Goal: Check status: Check status

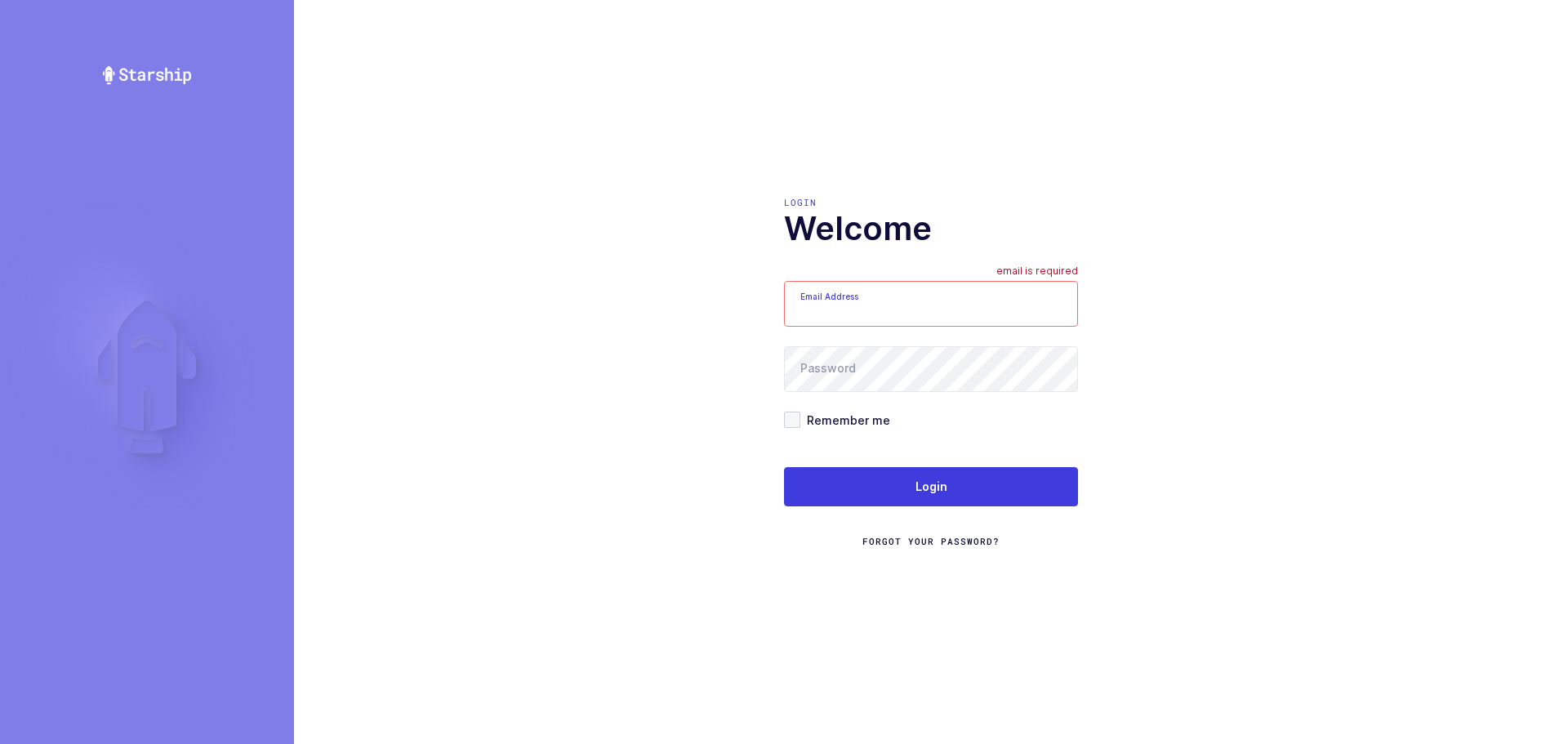
type input "[EMAIL_ADDRESS][DOMAIN_NAME]"
click at [802, 426] on span "Remember me" at bounding box center [845, 421] width 90 height 16
click at [800, 412] on input "Remember me" at bounding box center [800, 412] width 0 height 0
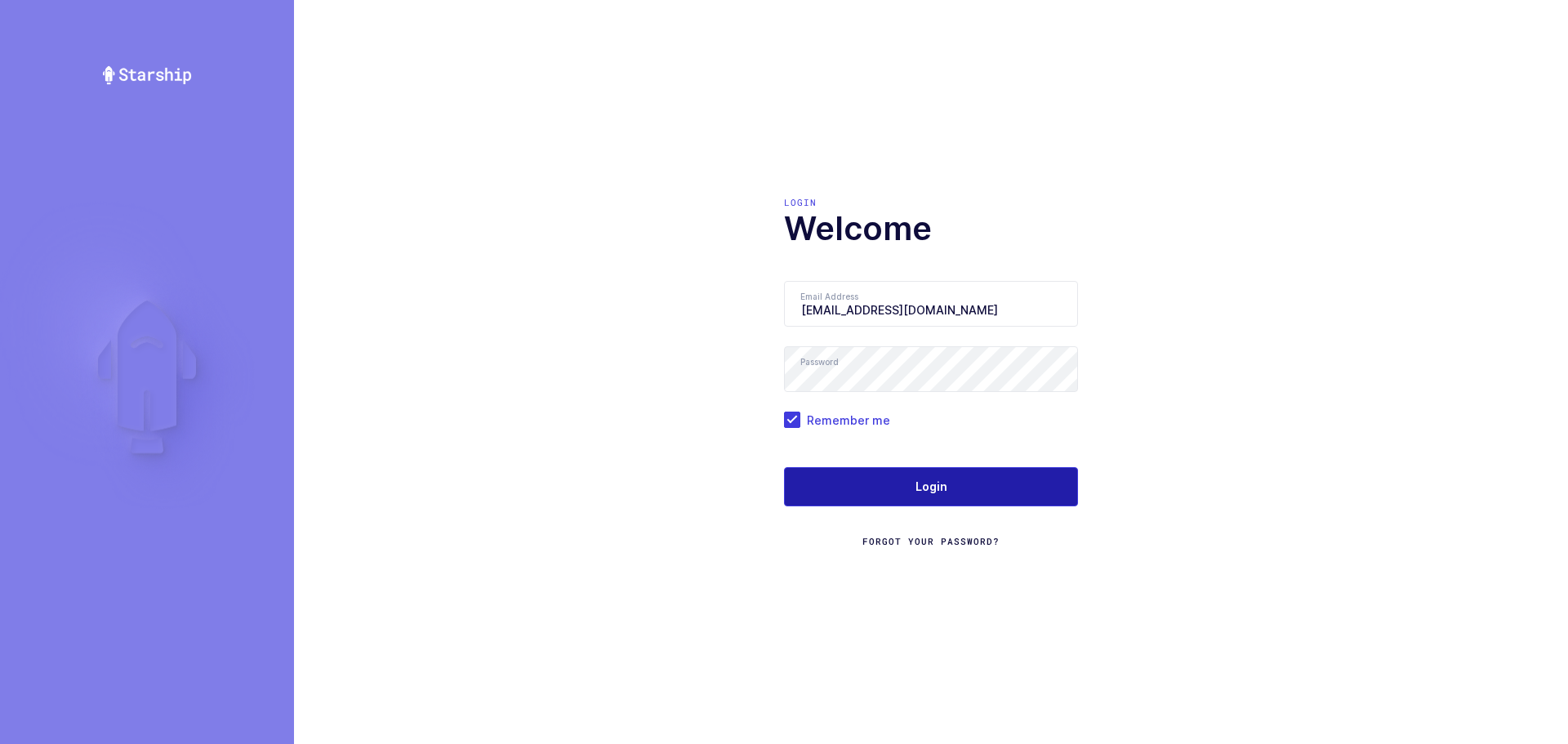
click at [852, 482] on button "Login" at bounding box center [931, 487] width 294 height 39
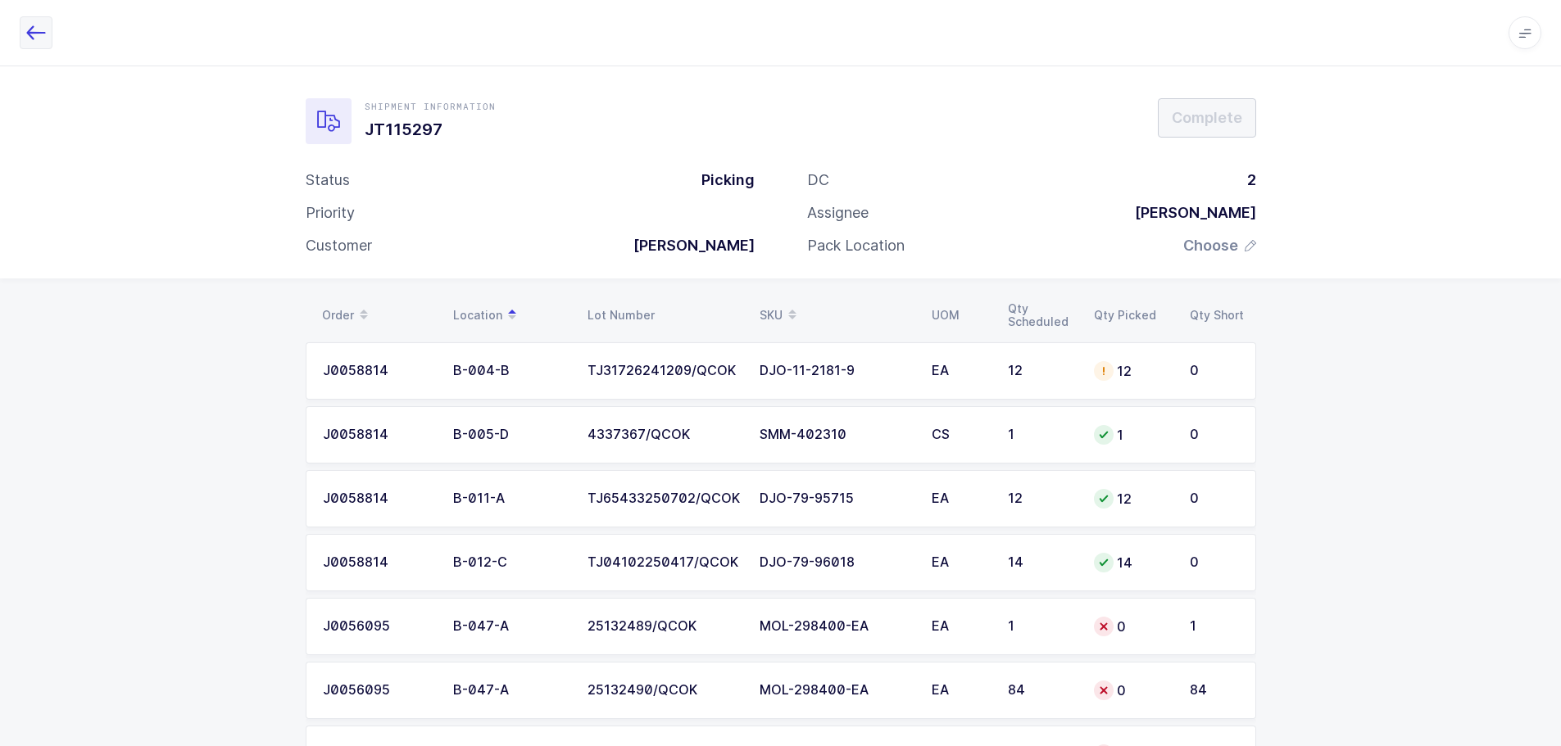
click at [29, 37] on icon "button" at bounding box center [36, 33] width 20 height 20
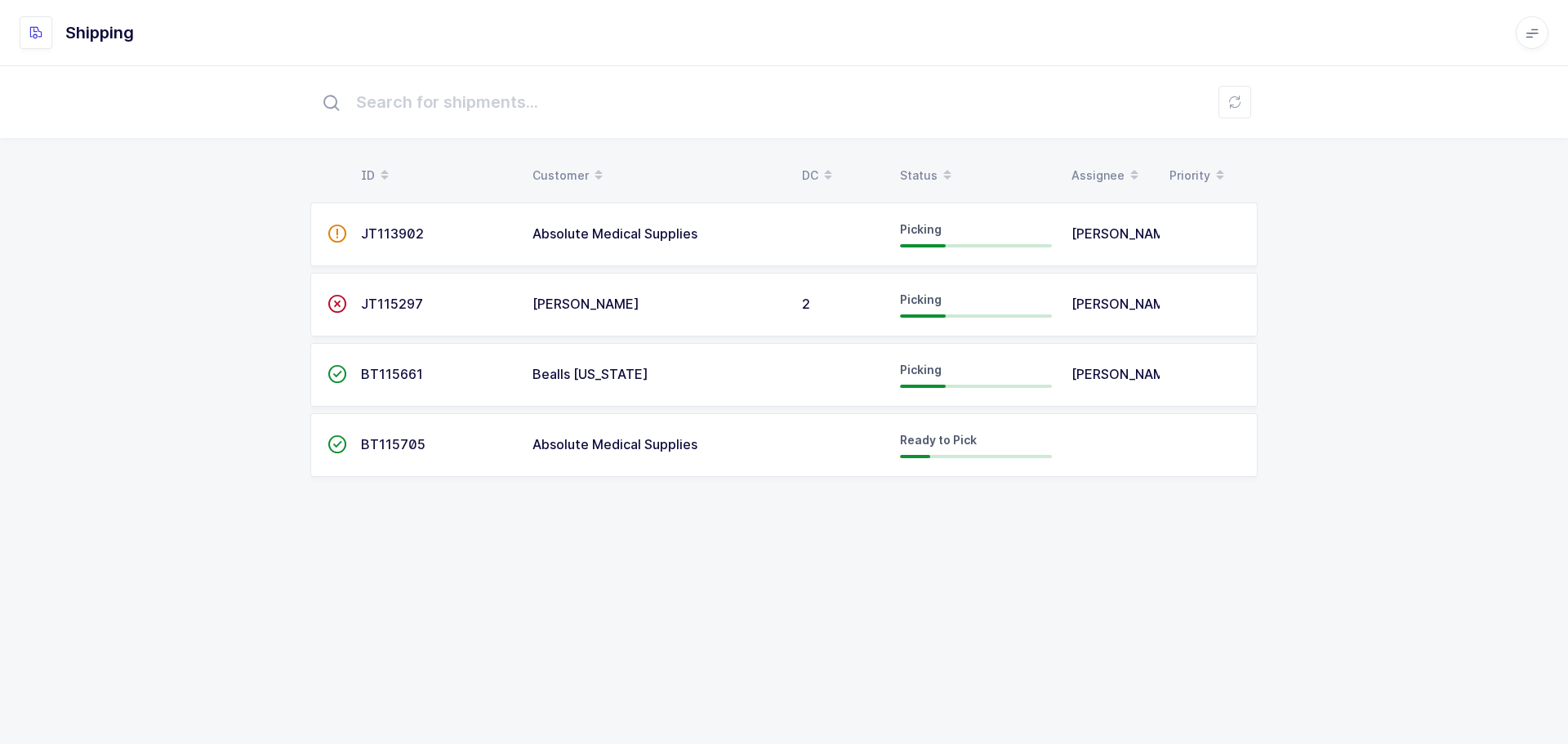
click at [914, 165] on div "Status" at bounding box center [976, 176] width 152 height 28
click at [373, 291] on td "JT115297" at bounding box center [437, 305] width 171 height 64
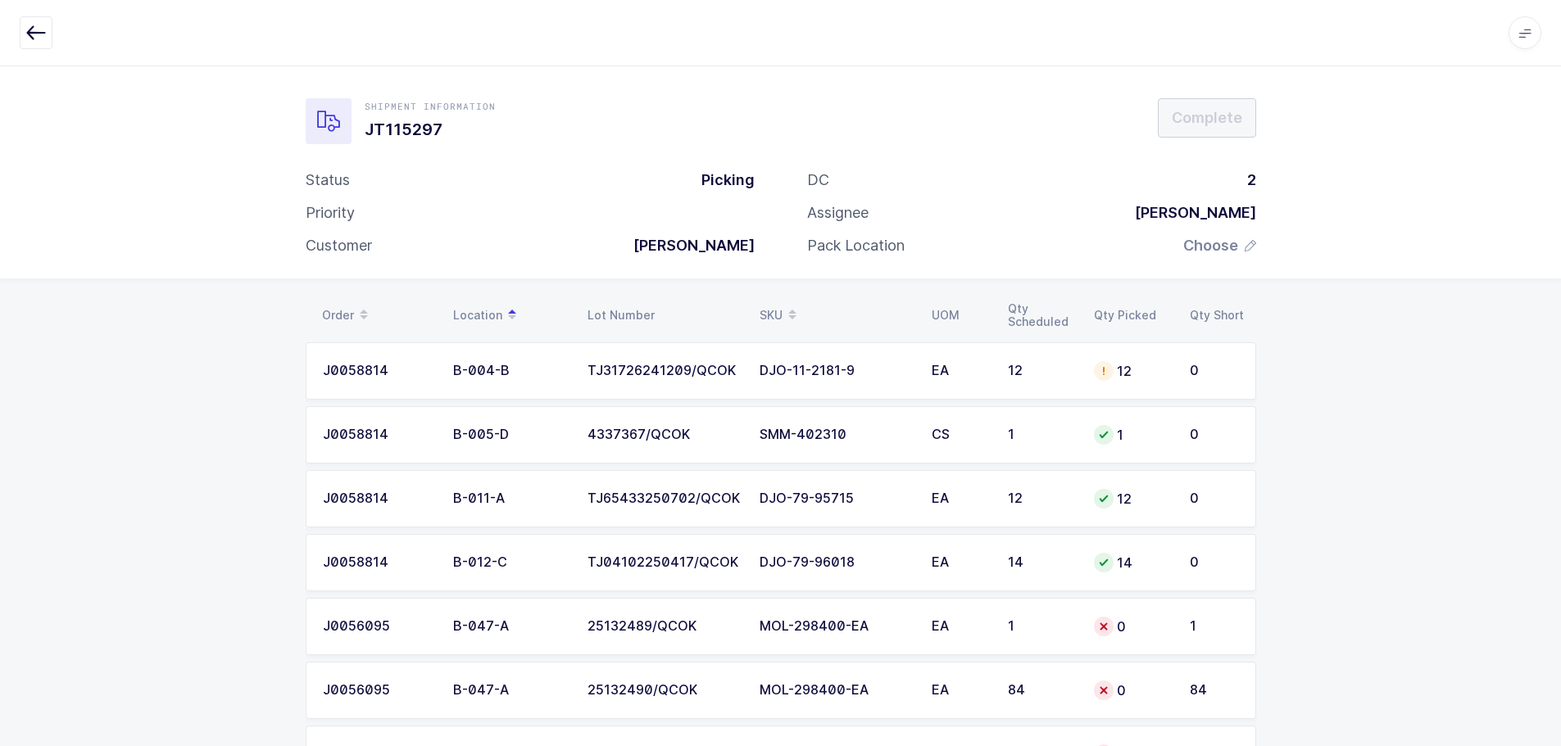
click at [771, 311] on div "SKU" at bounding box center [835, 316] width 152 height 28
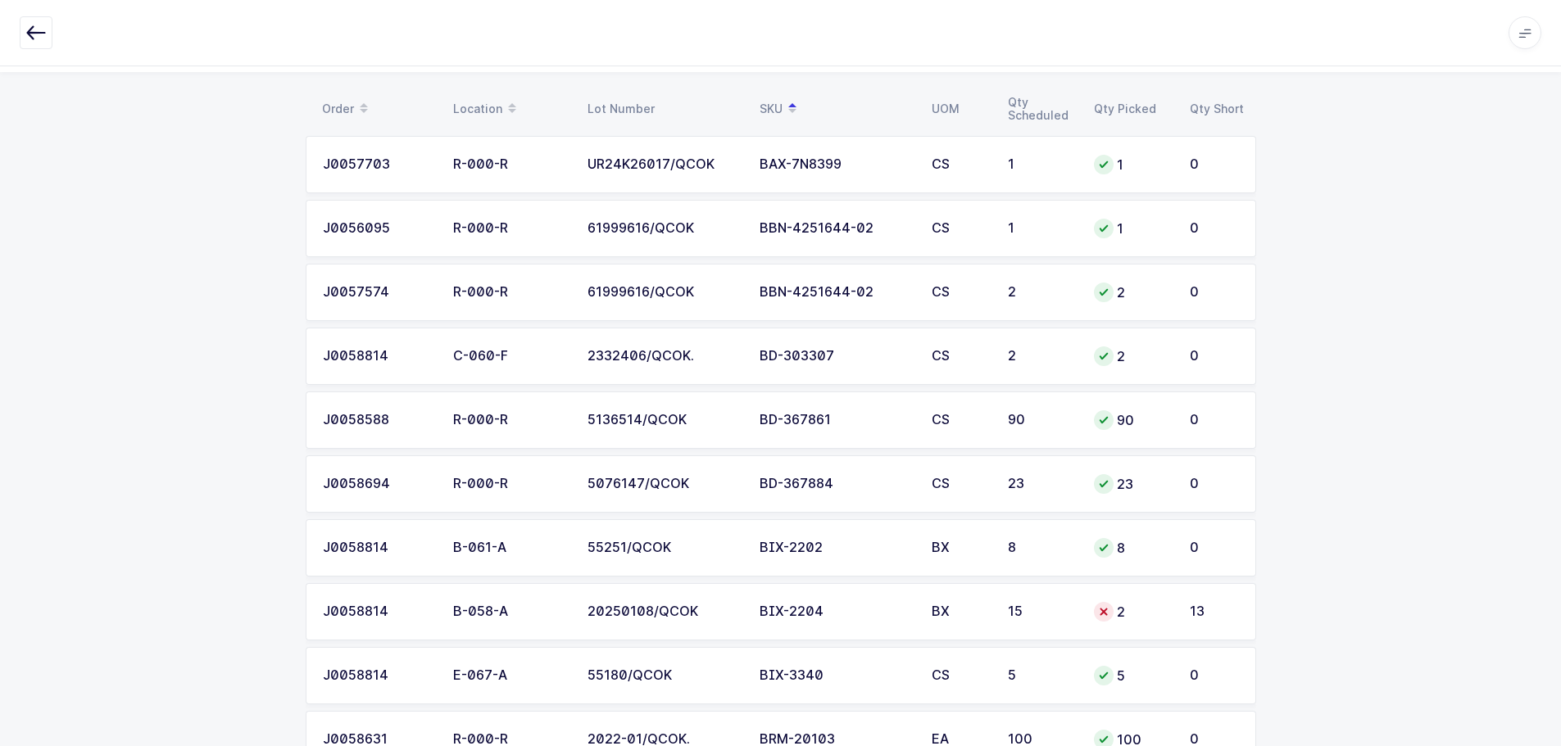
scroll to position [246, 0]
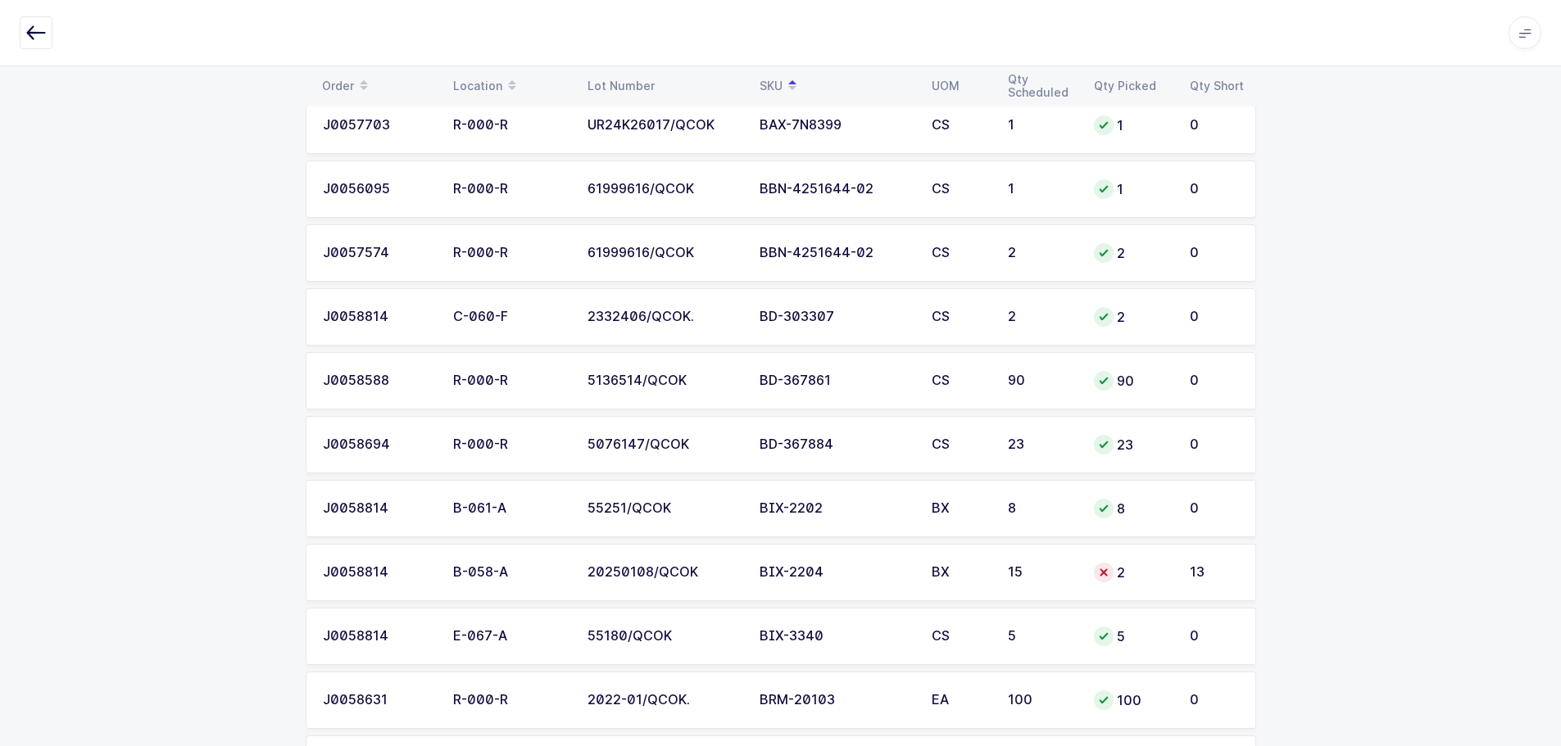
click at [1122, 574] on div "2" at bounding box center [1132, 573] width 76 height 20
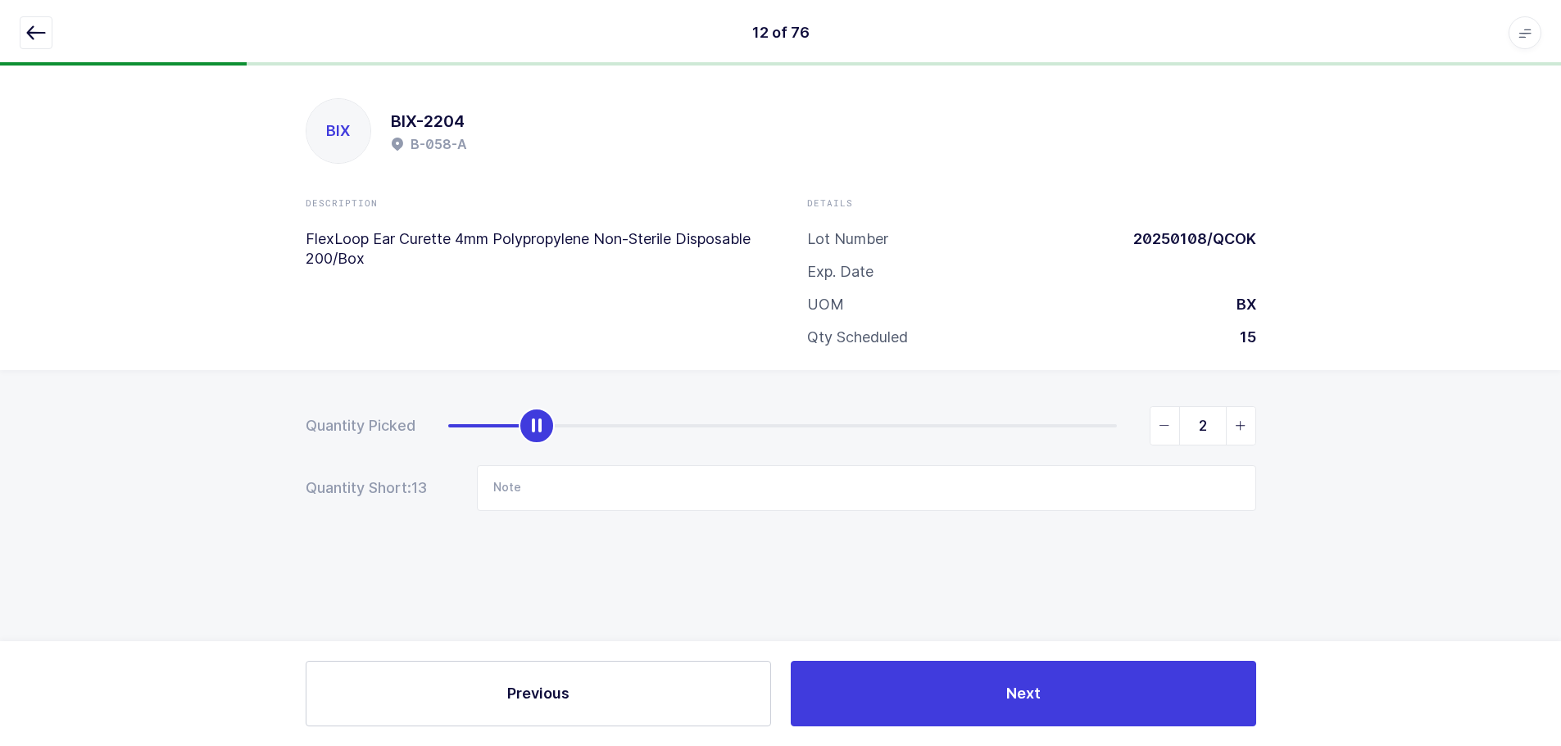
scroll to position [0, 0]
type input "15"
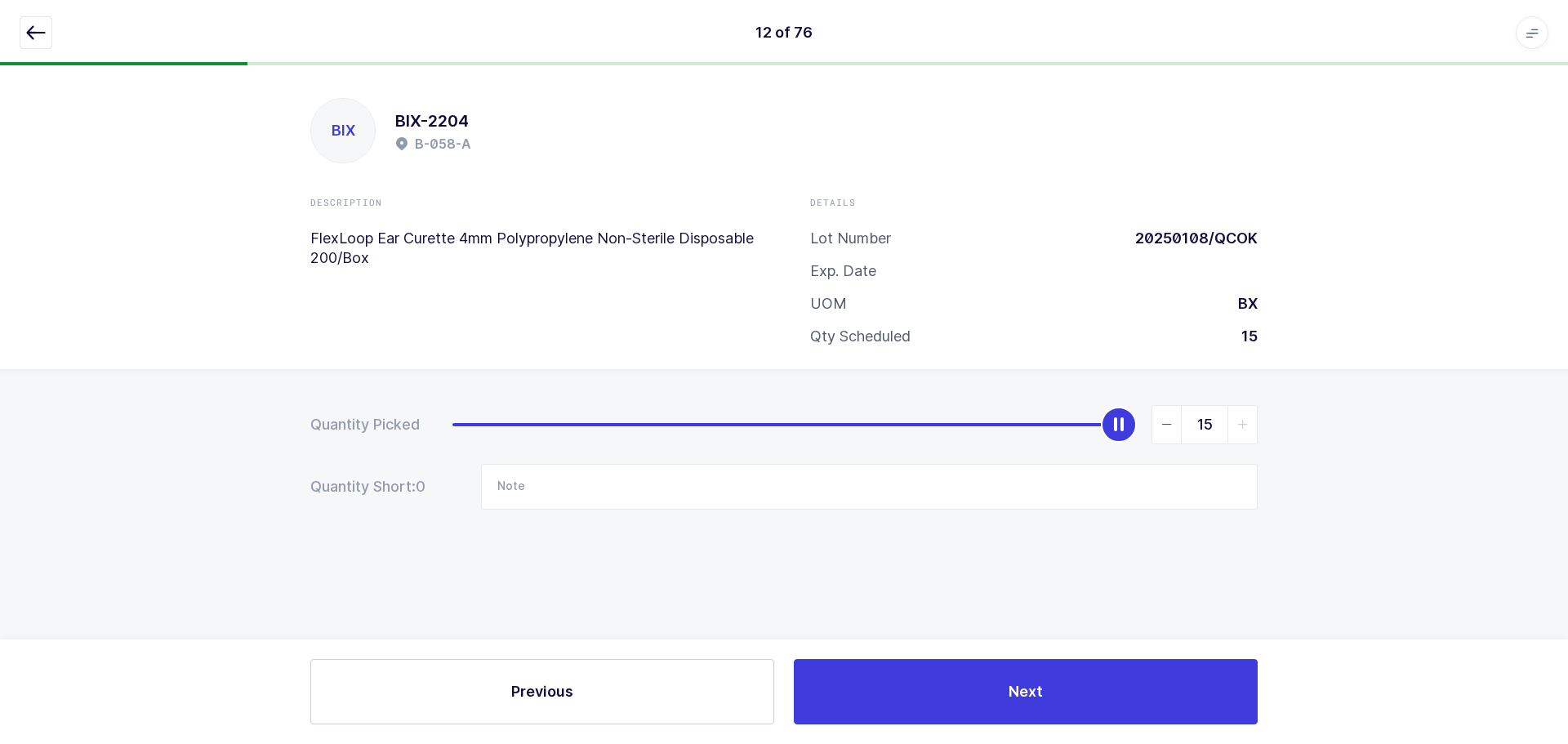
drag, startPoint x: 547, startPoint y: 427, endPoint x: 1241, endPoint y: 396, distance: 694.7
click at [1241, 396] on div "Quantity Picked 15 Quantity Short: 0 Note" at bounding box center [784, 515] width 1568 height 291
click at [50, 24] on button "button" at bounding box center [36, 32] width 33 height 33
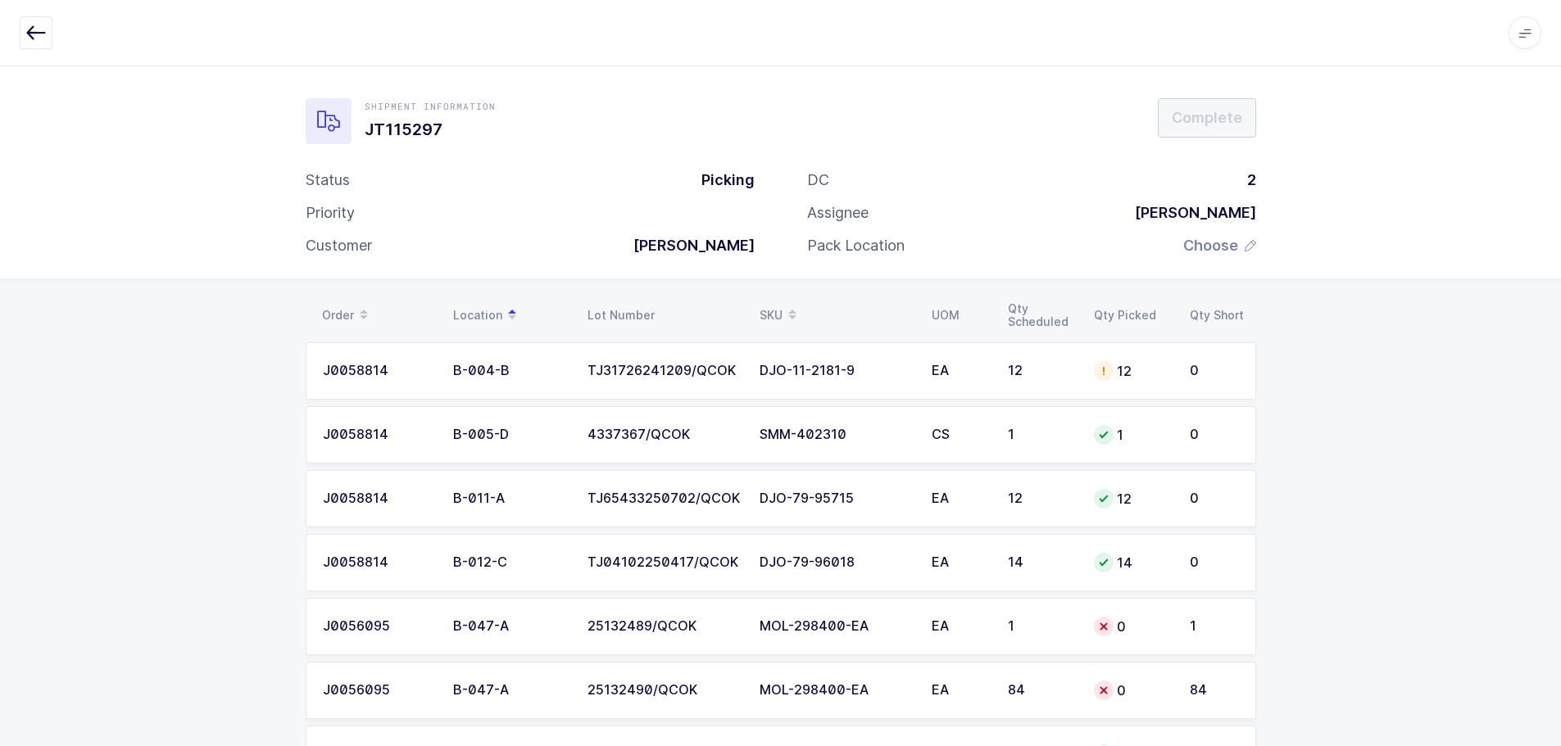
click at [767, 310] on div "SKU" at bounding box center [835, 316] width 152 height 28
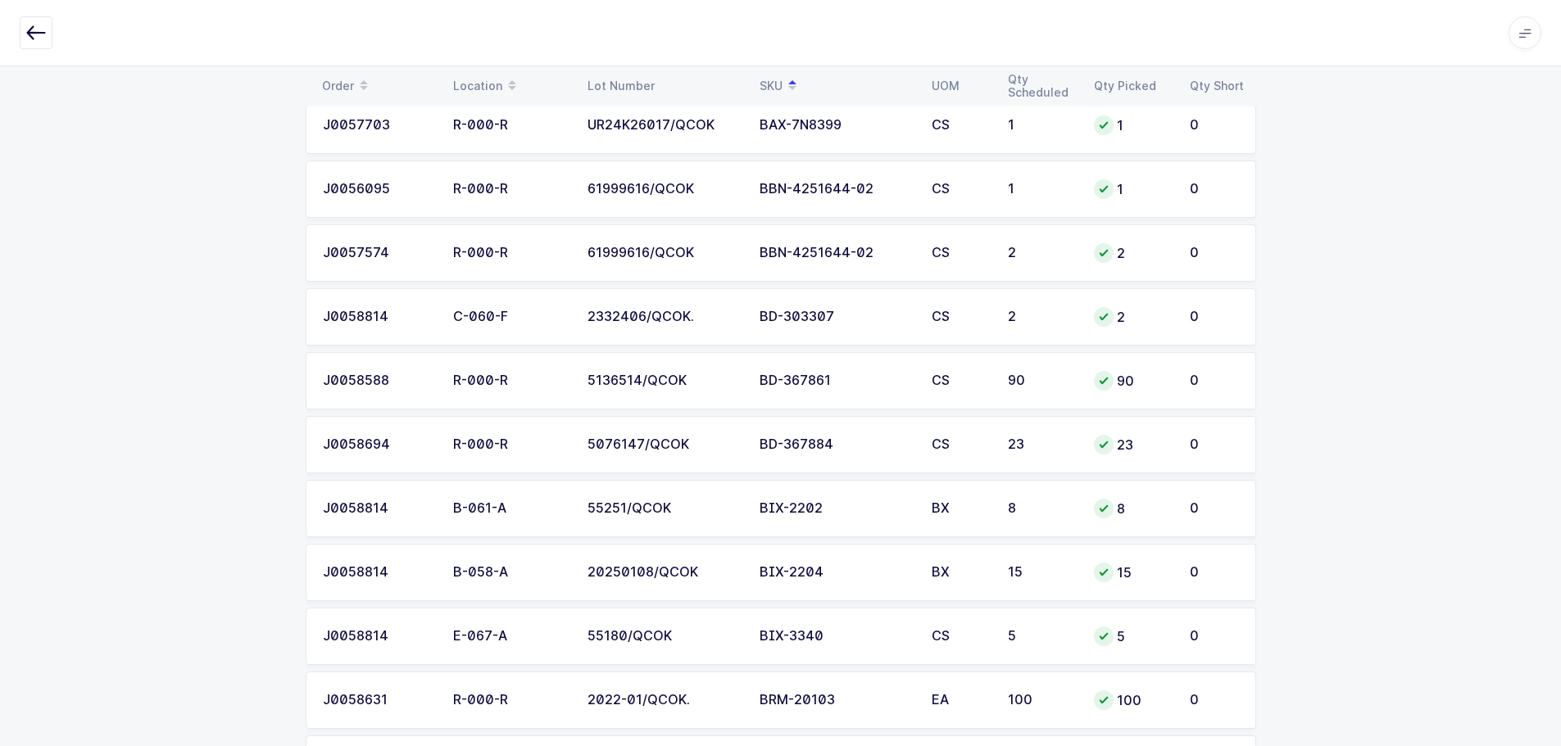
scroll to position [164, 0]
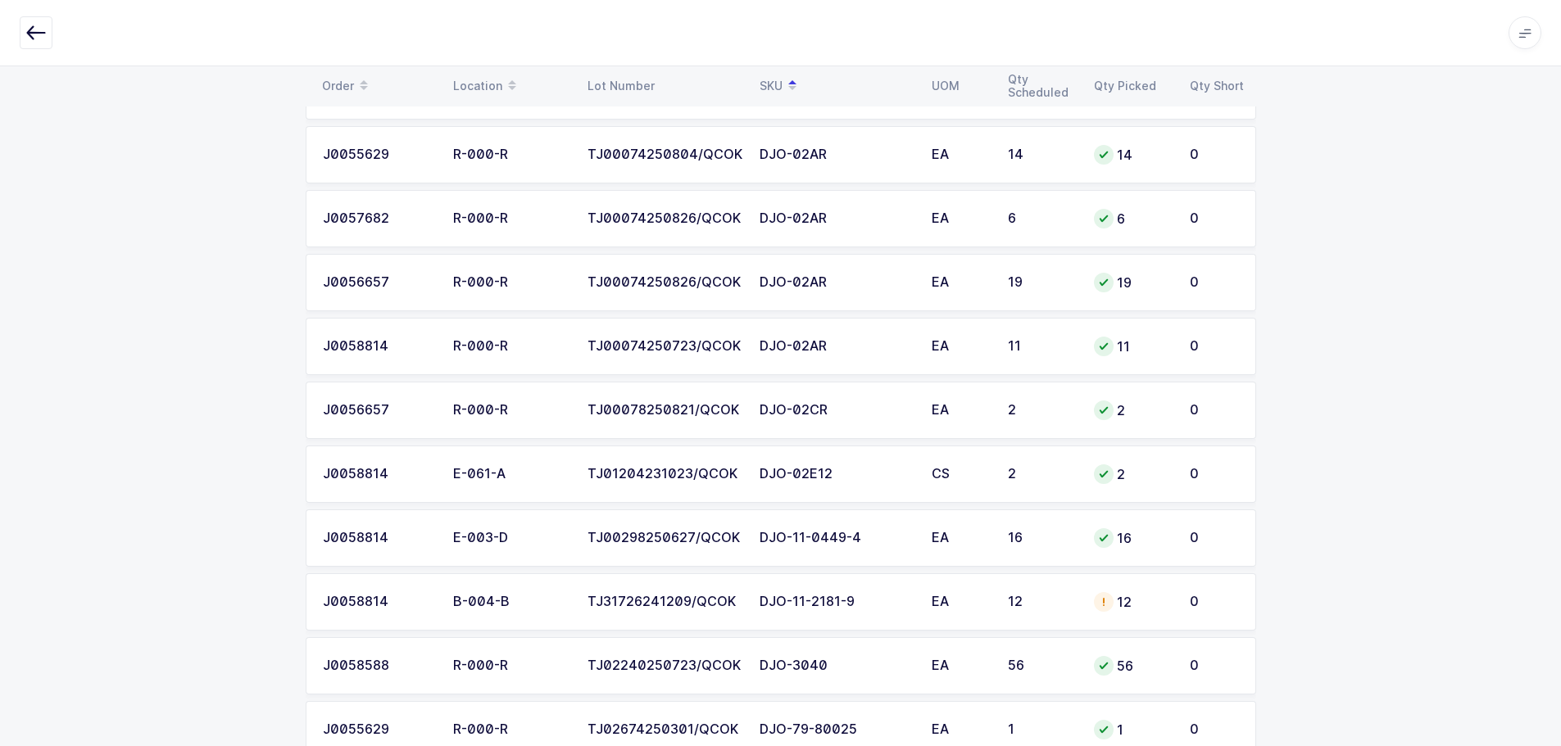
scroll to position [1147, 0]
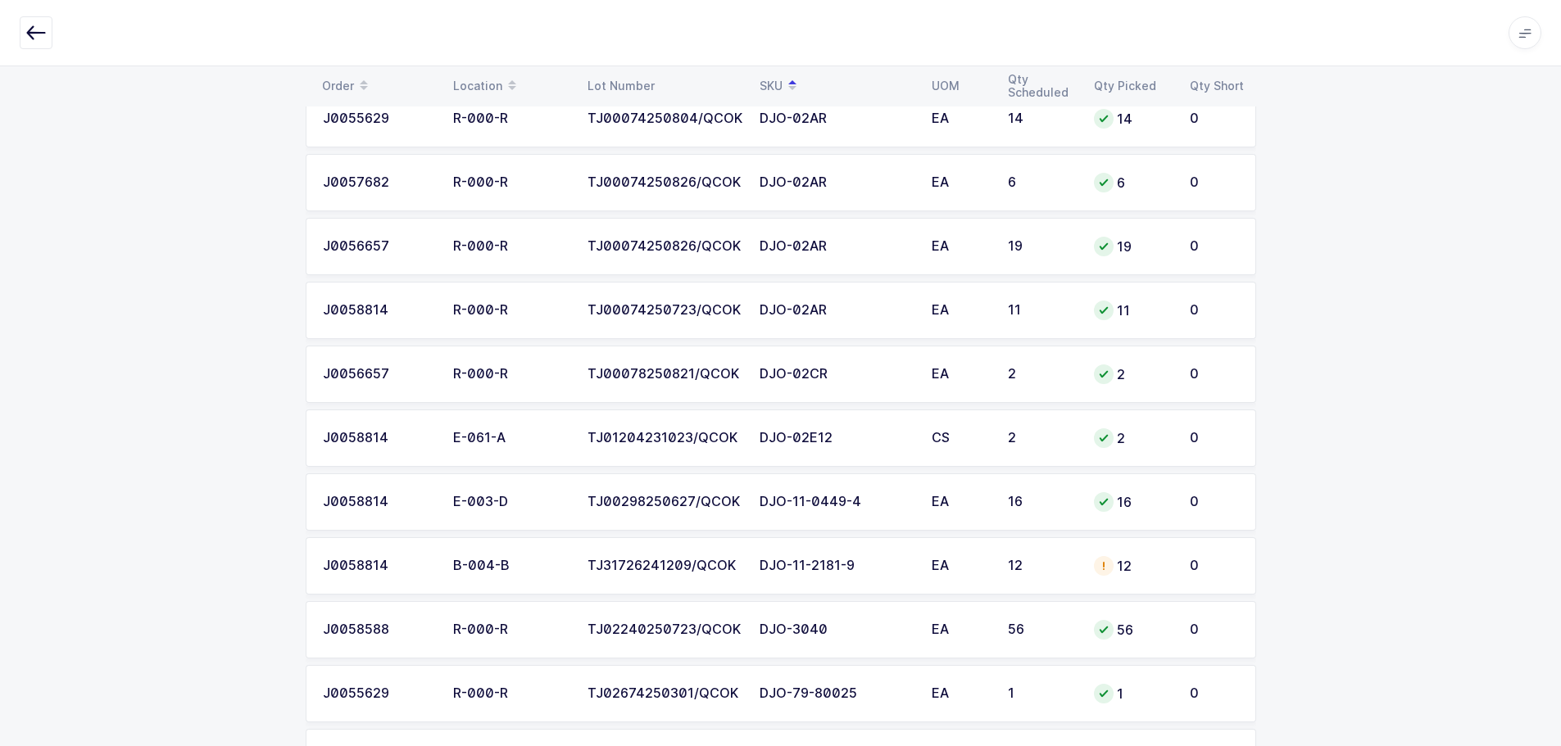
click at [1160, 557] on div "12" at bounding box center [1132, 566] width 76 height 20
